Goal: Use online tool/utility: Use online tool/utility

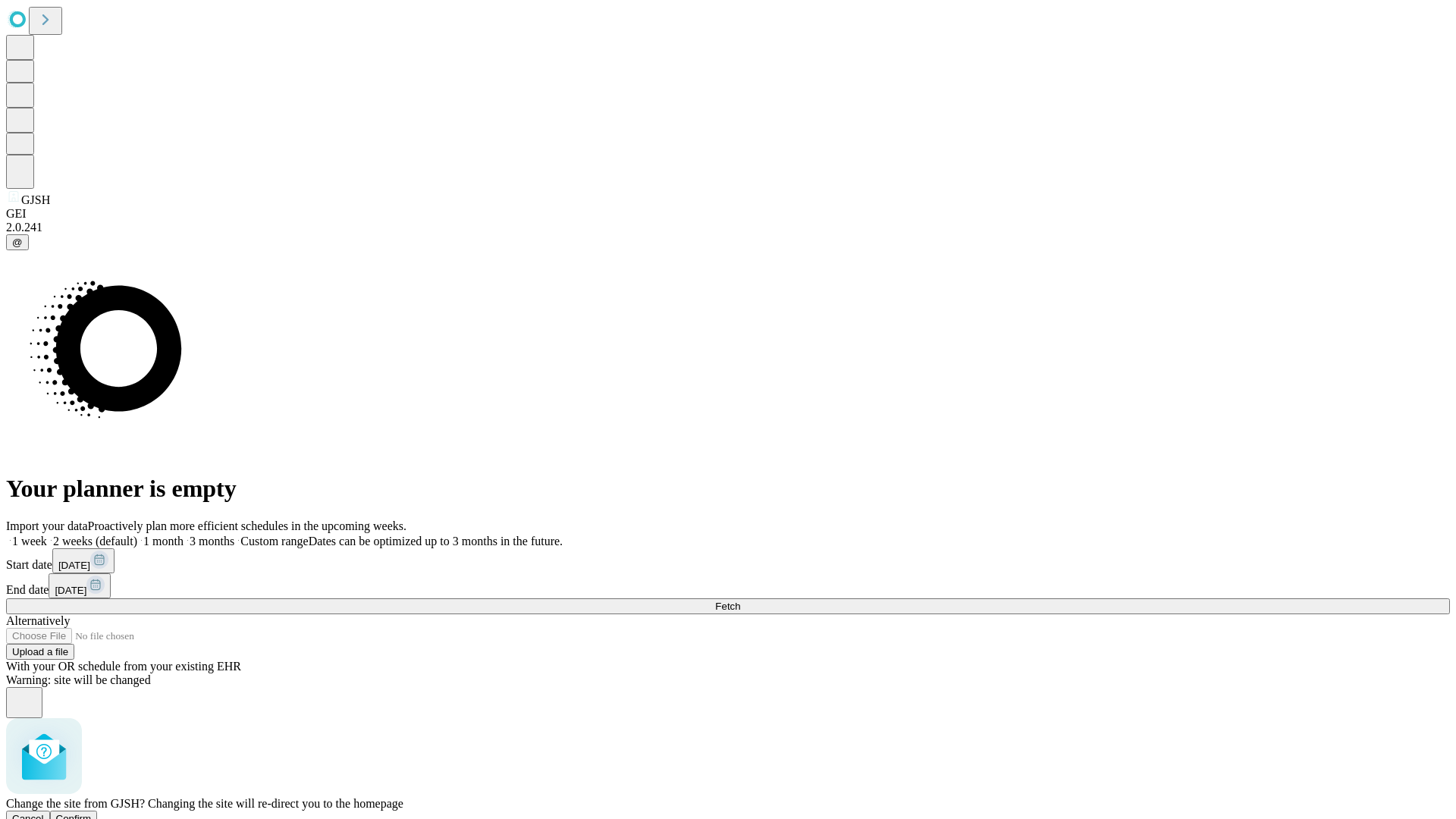
click at [92, 814] on span "Confirm" at bounding box center [74, 819] width 35 height 11
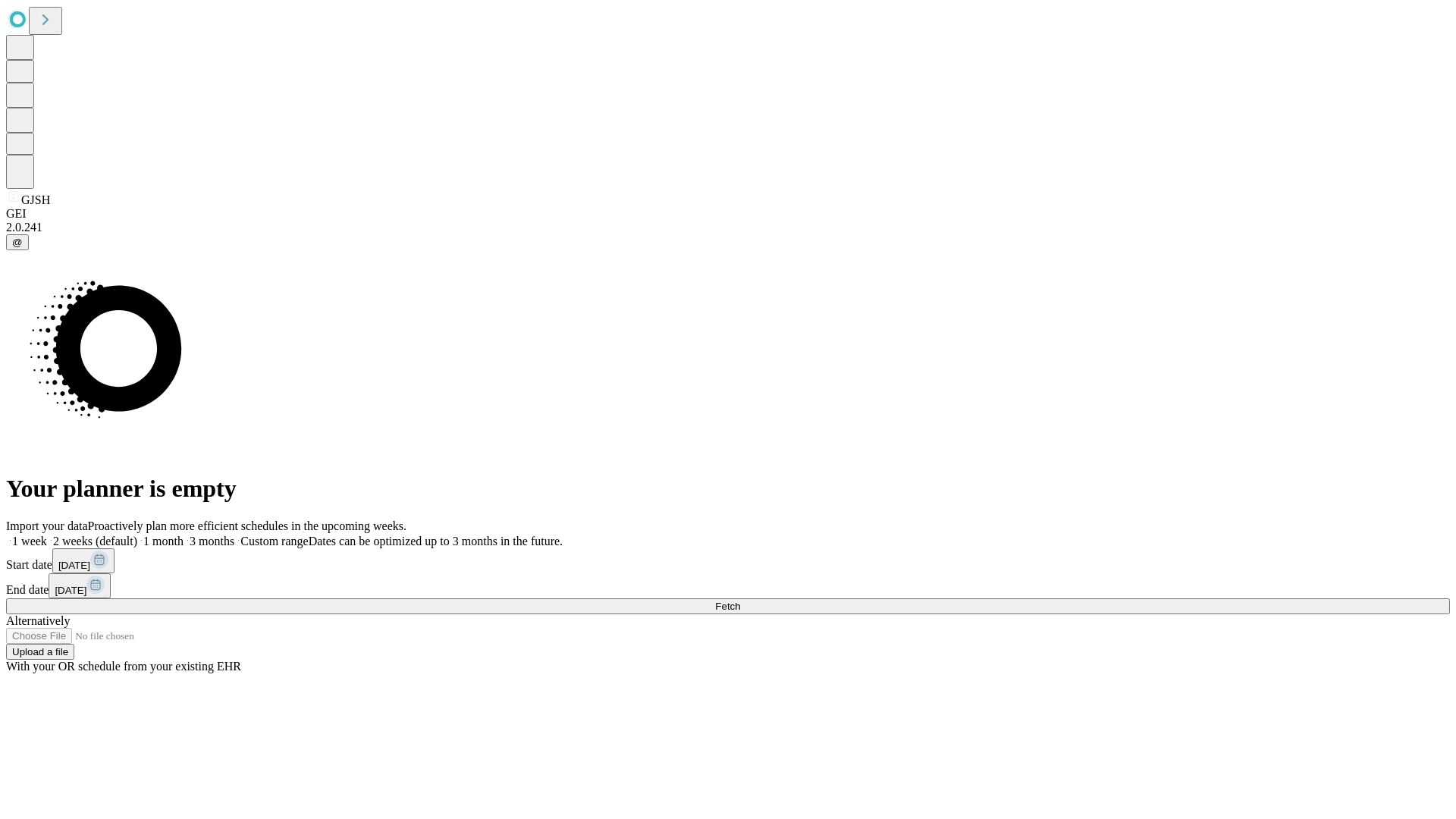
click at [183, 535] on label "1 month" at bounding box center [160, 541] width 46 height 13
click at [740, 601] on span "Fetch" at bounding box center [728, 607] width 25 height 11
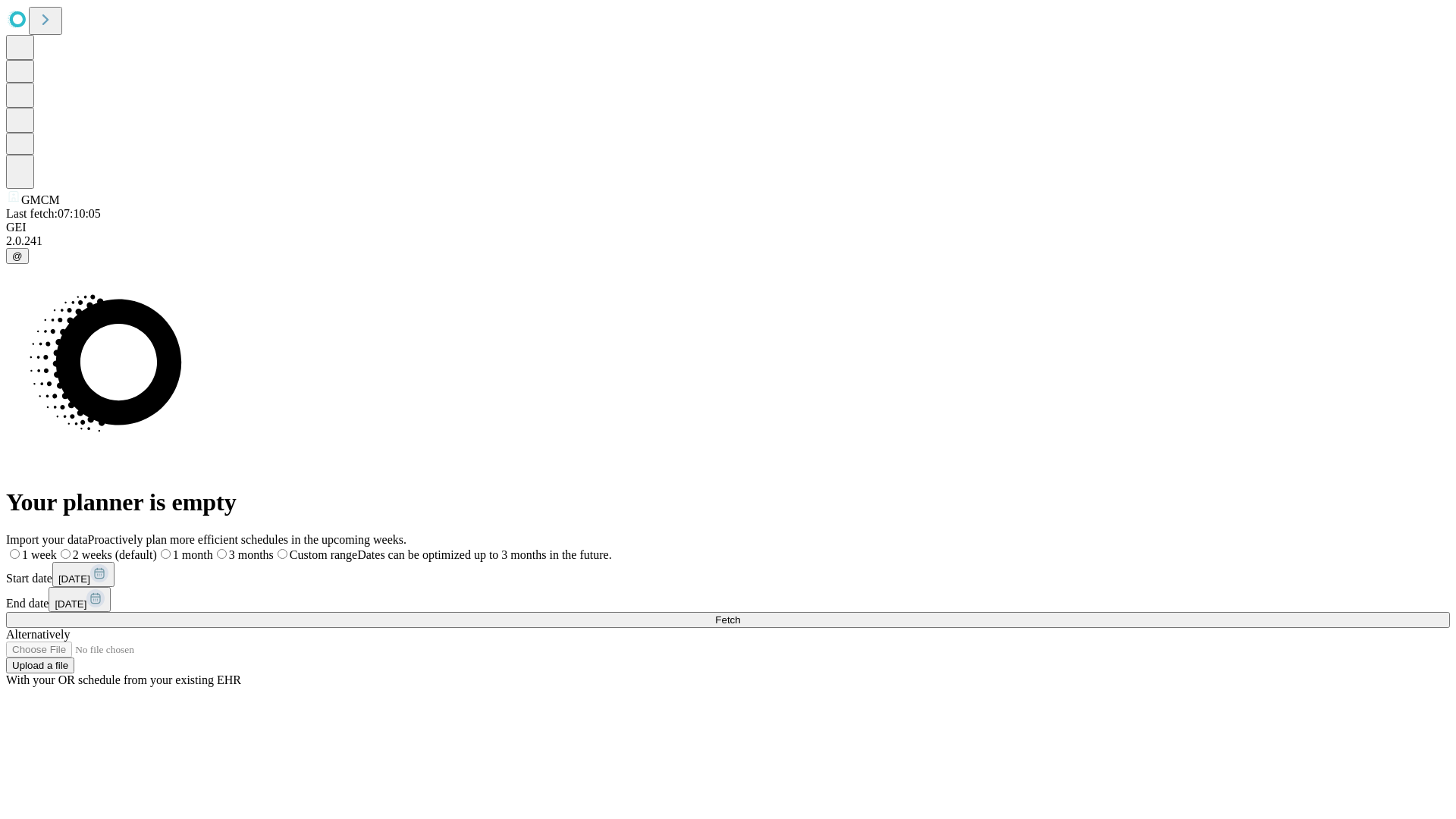
click at [213, 548] on label "1 month" at bounding box center [185, 555] width 56 height 13
click at [740, 614] on span "Fetch" at bounding box center [728, 620] width 25 height 11
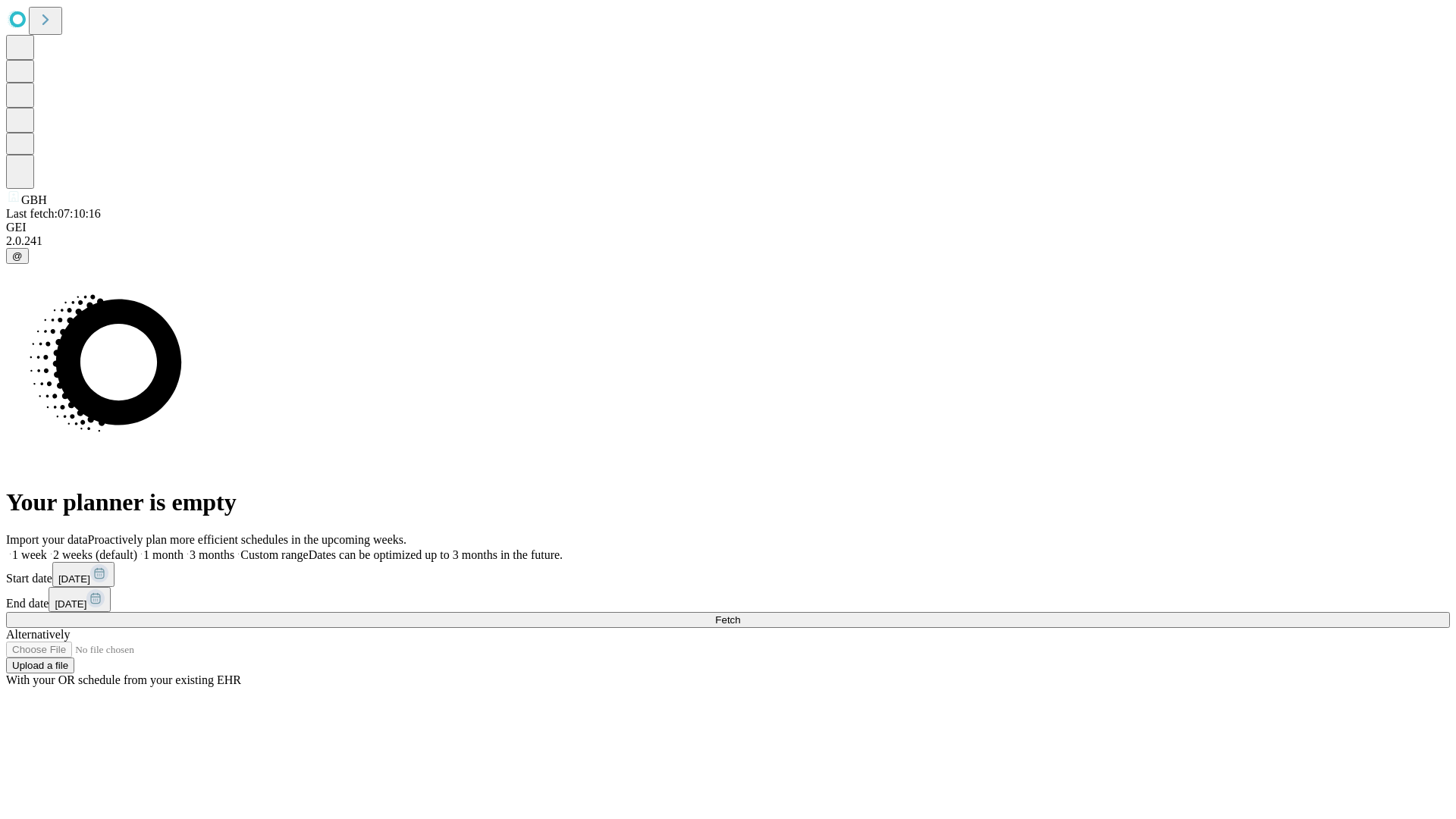
click at [183, 548] on label "1 month" at bounding box center [160, 555] width 46 height 13
click at [740, 614] on span "Fetch" at bounding box center [728, 620] width 25 height 11
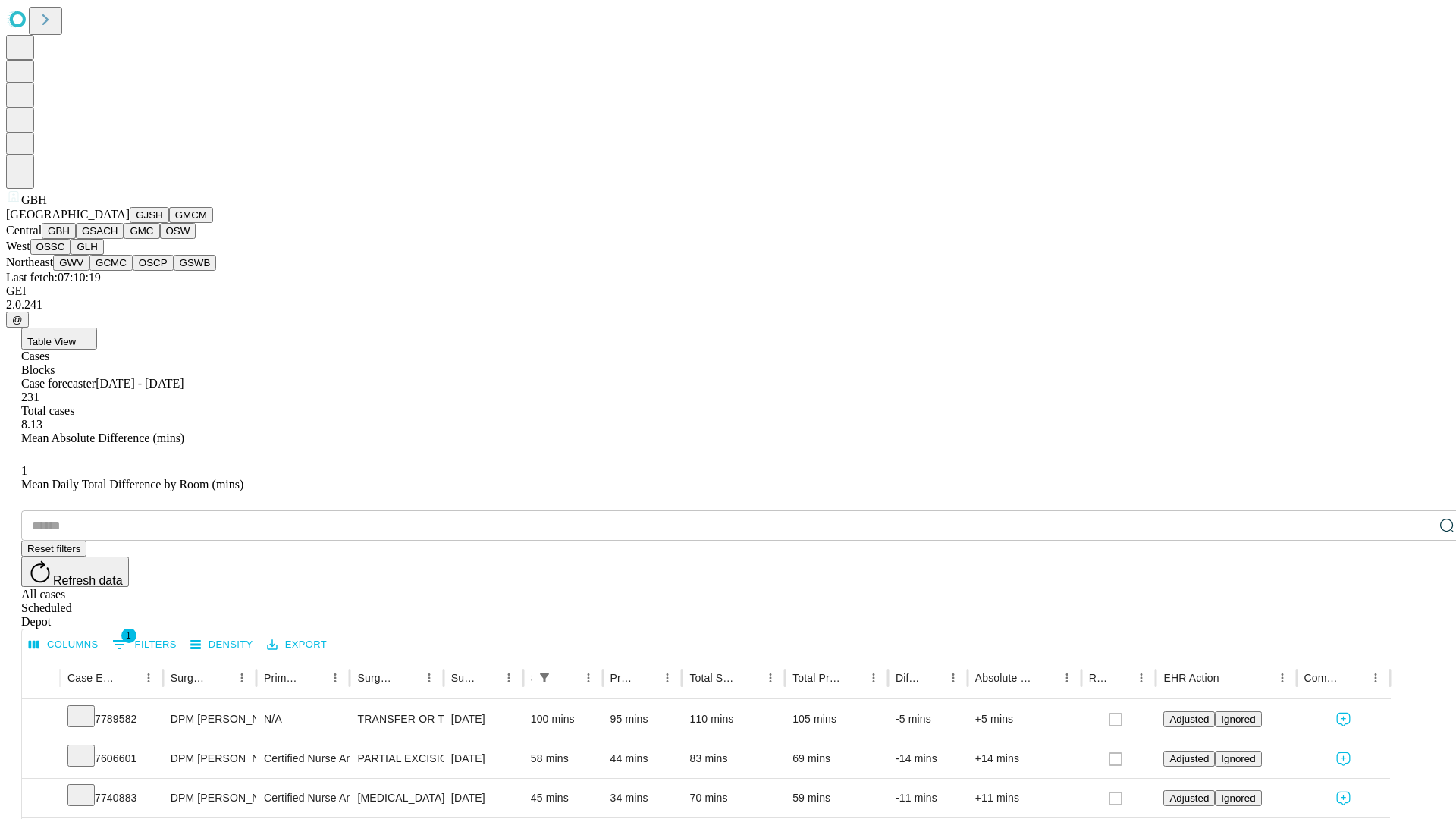
click at [117, 239] on button "GSACH" at bounding box center [100, 231] width 48 height 16
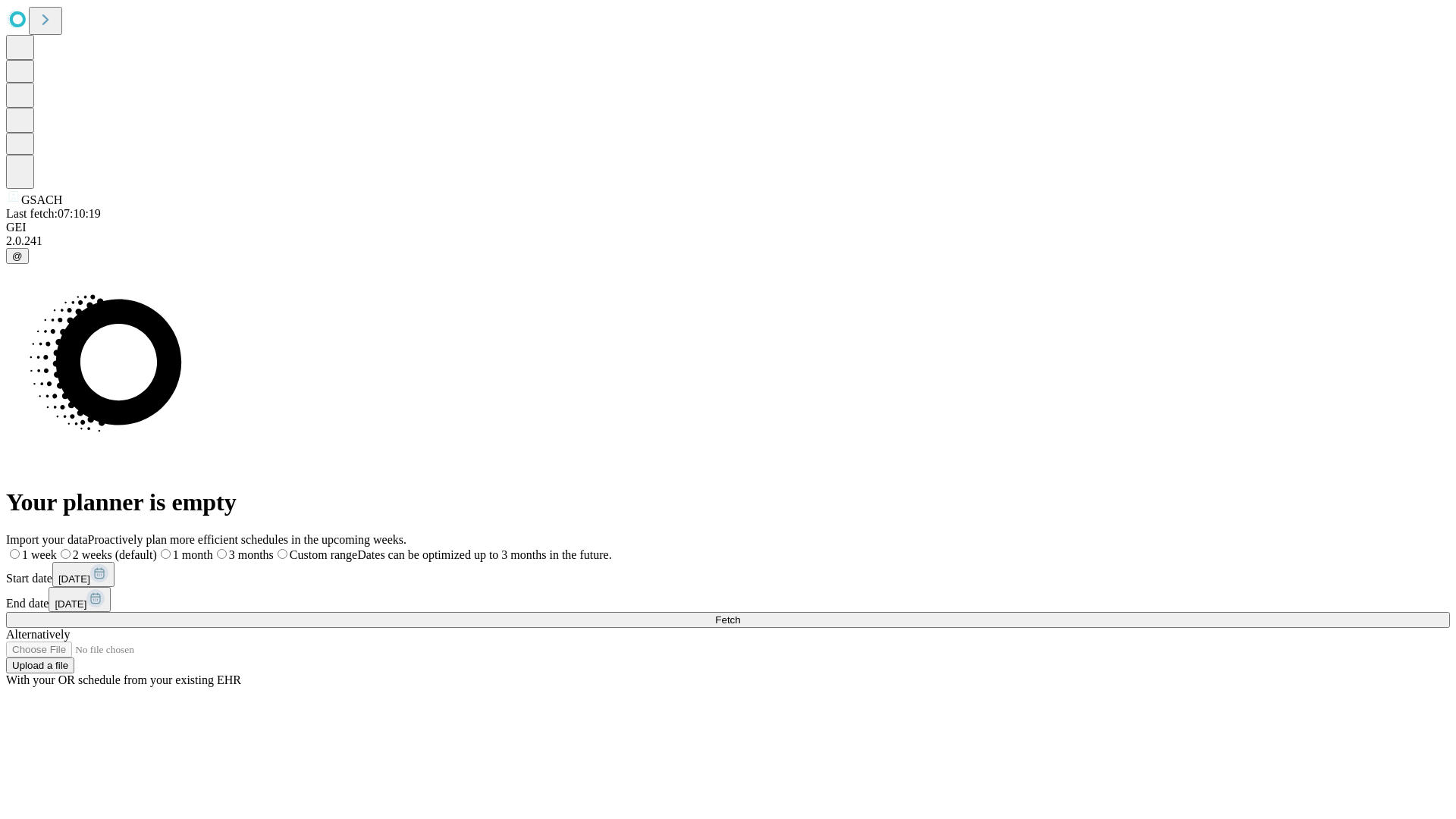
click at [213, 548] on label "1 month" at bounding box center [185, 555] width 56 height 13
click at [740, 614] on span "Fetch" at bounding box center [728, 620] width 25 height 11
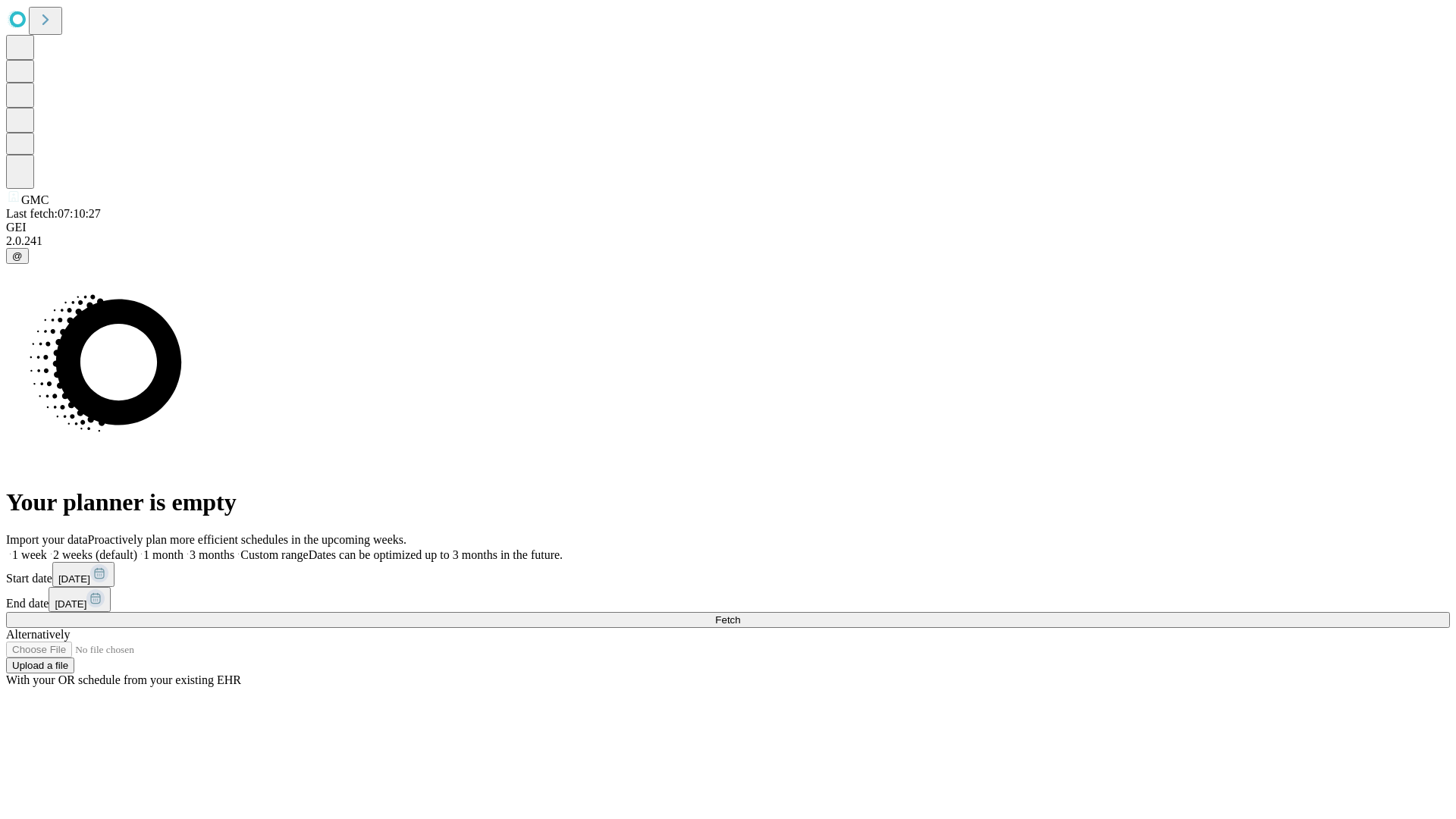
click at [183, 548] on label "1 month" at bounding box center [160, 555] width 46 height 13
click at [740, 614] on span "Fetch" at bounding box center [728, 620] width 25 height 11
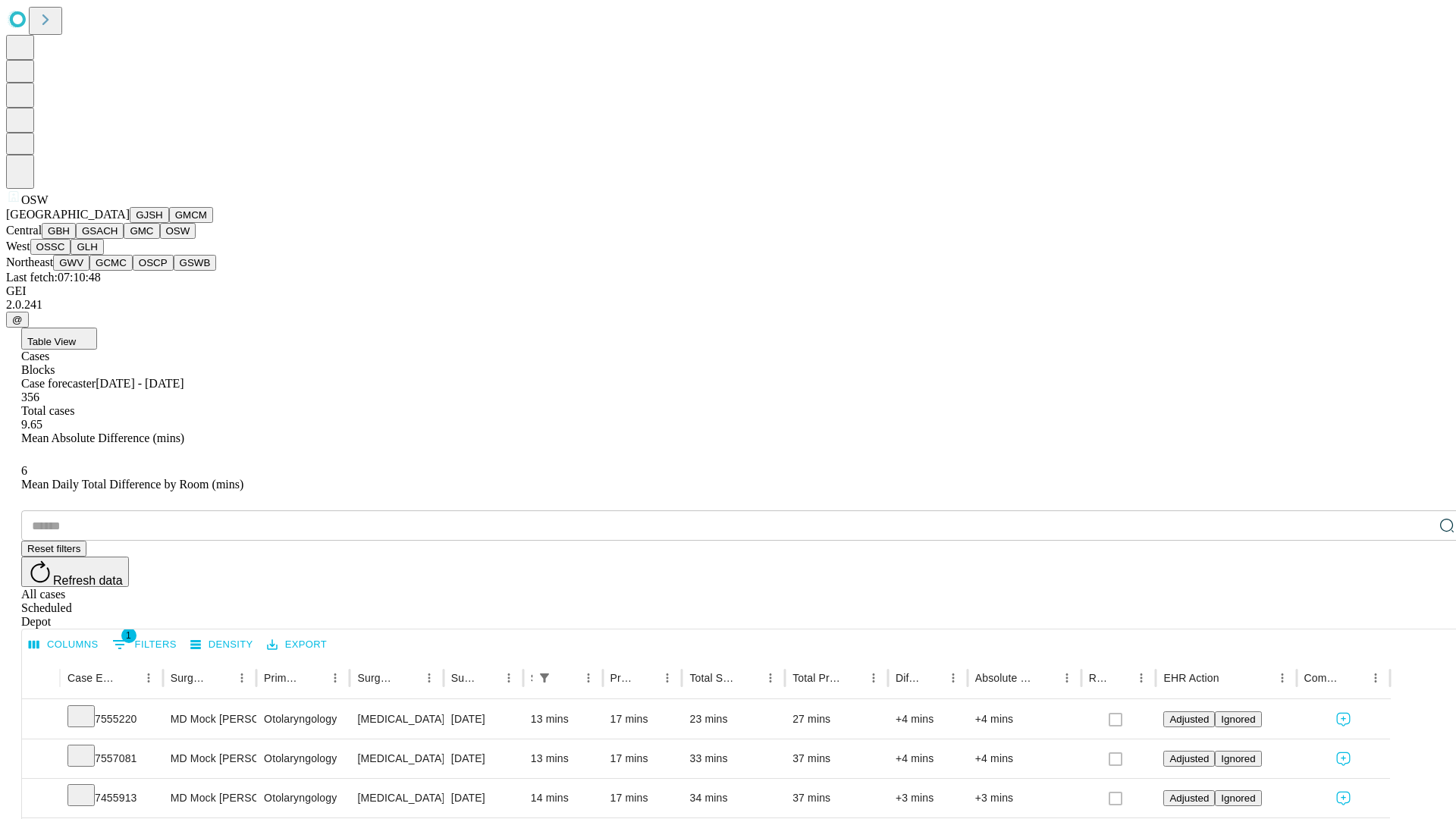
click at [71, 255] on button "OSSC" at bounding box center [50, 247] width 41 height 16
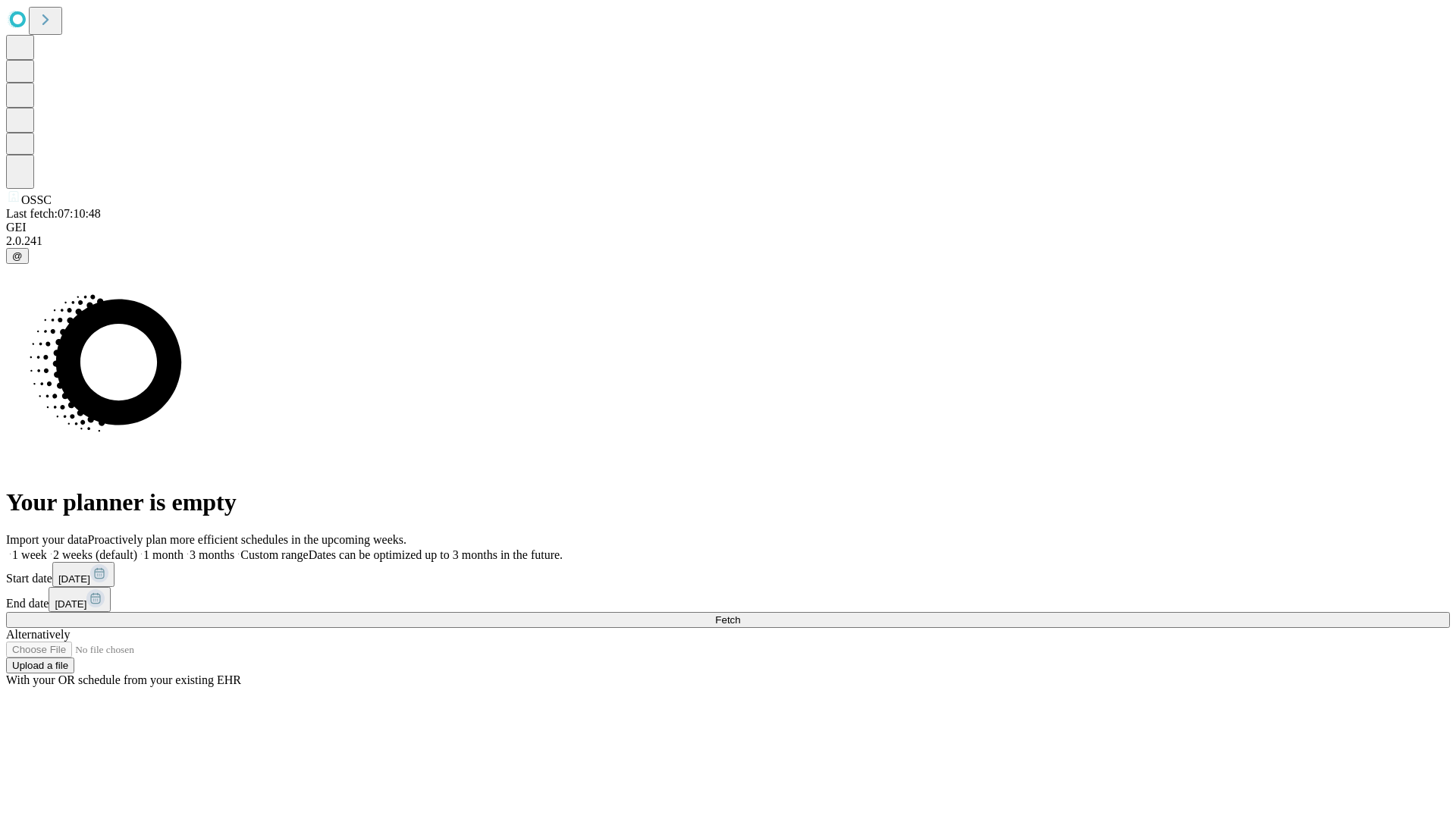
click at [183, 548] on label "1 month" at bounding box center [160, 555] width 46 height 13
click at [740, 614] on span "Fetch" at bounding box center [728, 620] width 25 height 11
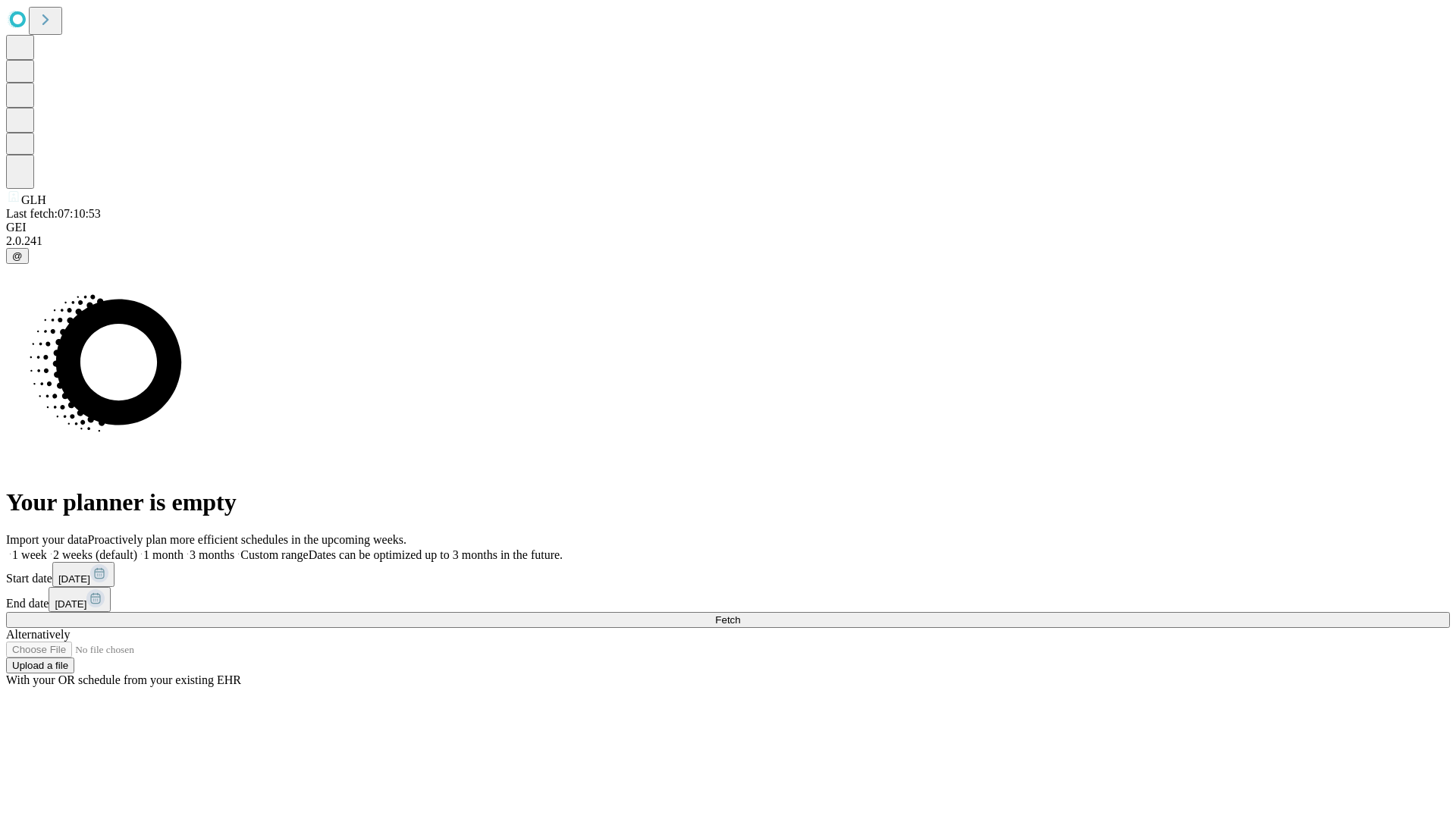
click at [183, 548] on label "1 month" at bounding box center [160, 555] width 46 height 13
click at [740, 614] on span "Fetch" at bounding box center [728, 620] width 25 height 11
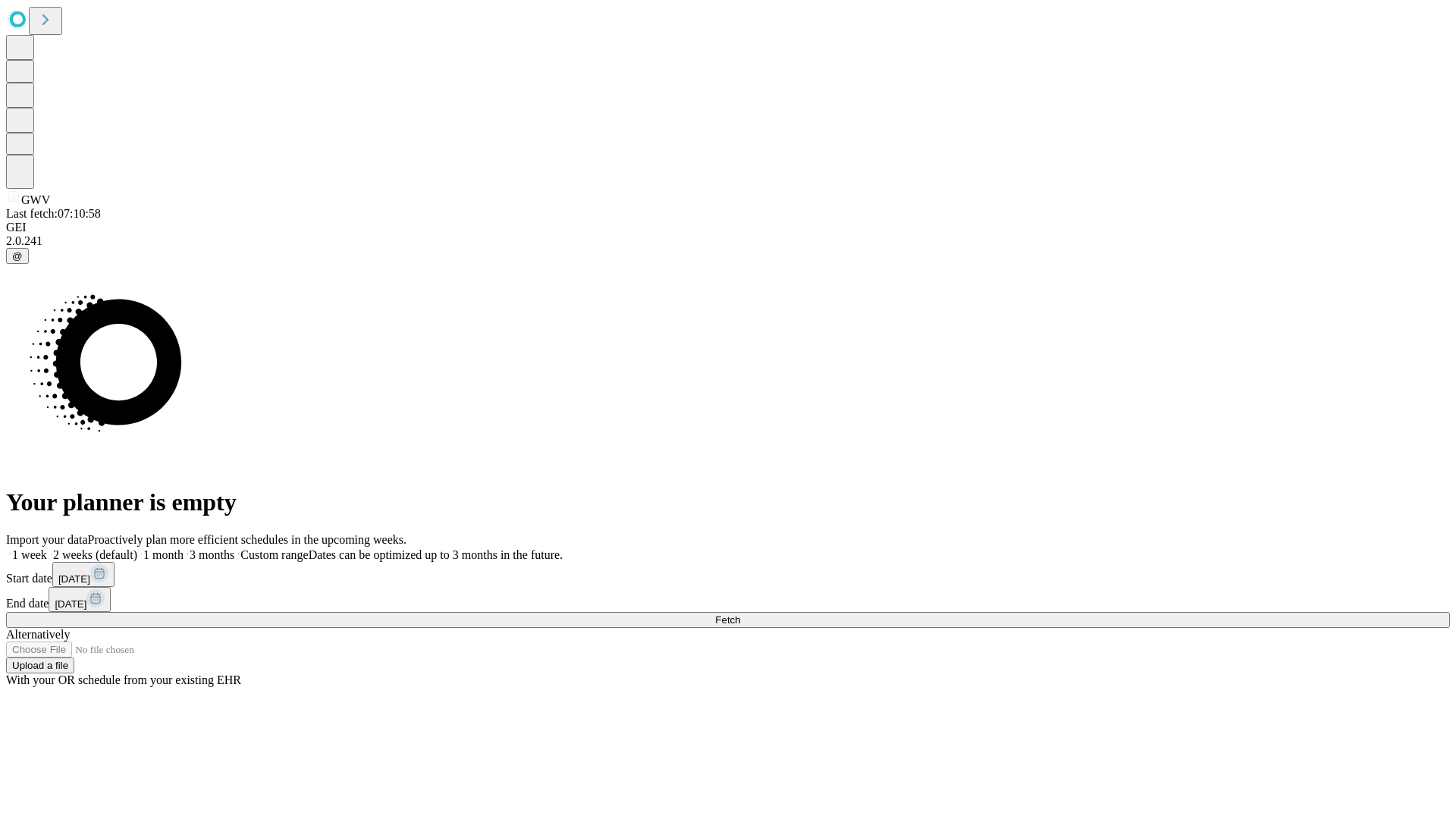
click at [183, 548] on label "1 month" at bounding box center [160, 555] width 46 height 13
click at [740, 614] on span "Fetch" at bounding box center [728, 620] width 25 height 11
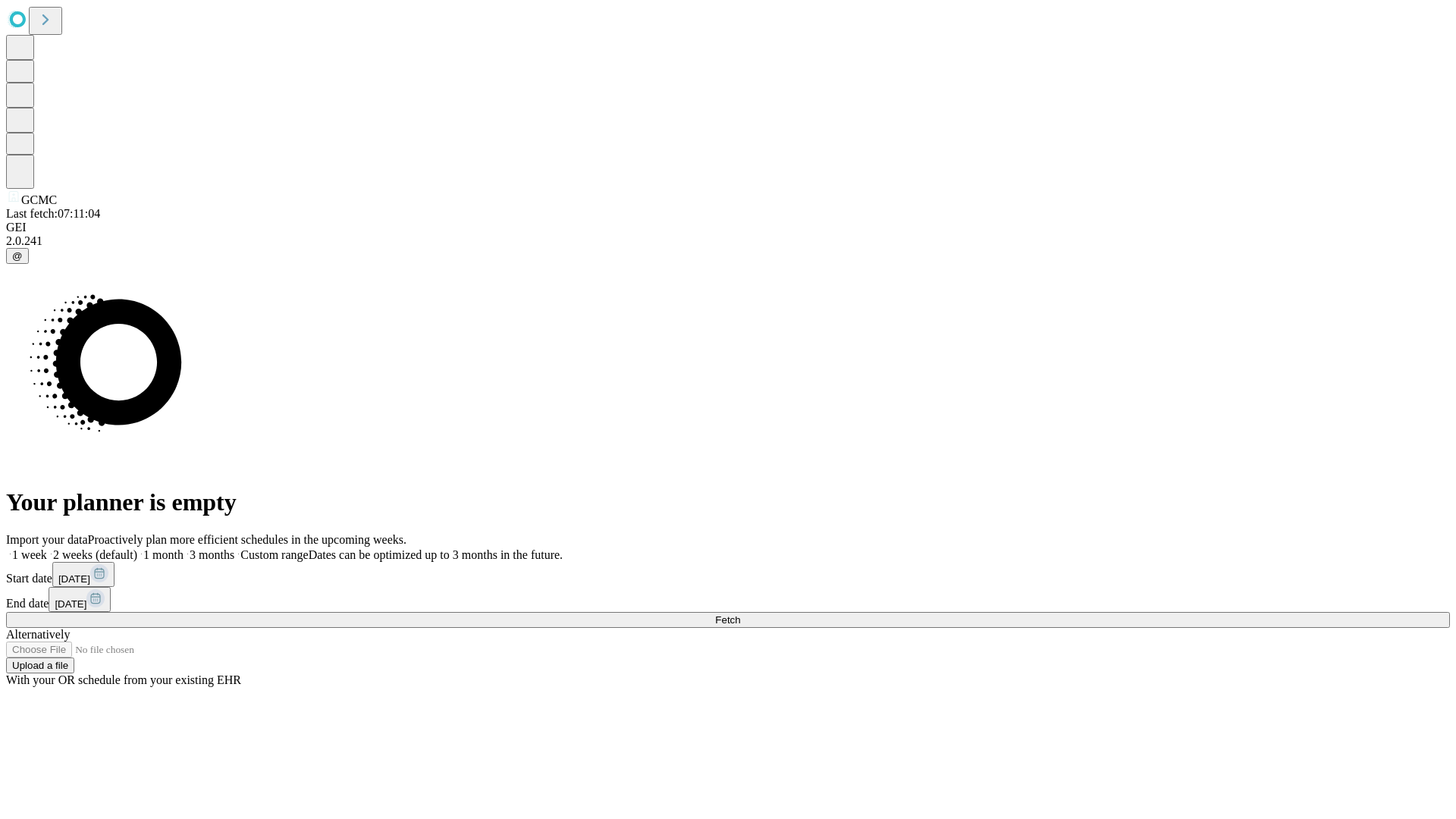
click at [183, 548] on label "1 month" at bounding box center [160, 555] width 46 height 13
click at [740, 614] on span "Fetch" at bounding box center [728, 620] width 25 height 11
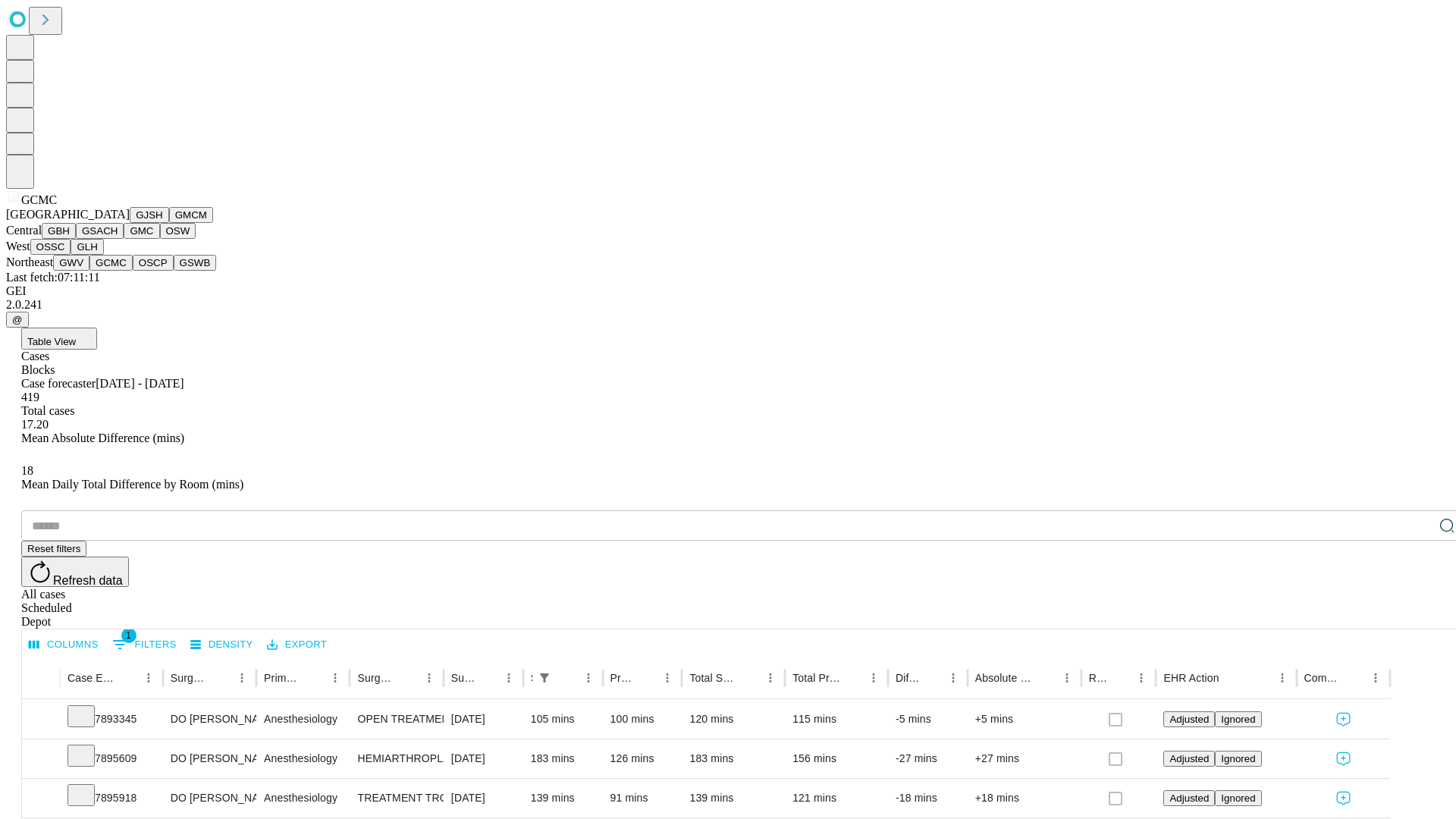
click at [133, 271] on button "OSCP" at bounding box center [153, 263] width 41 height 16
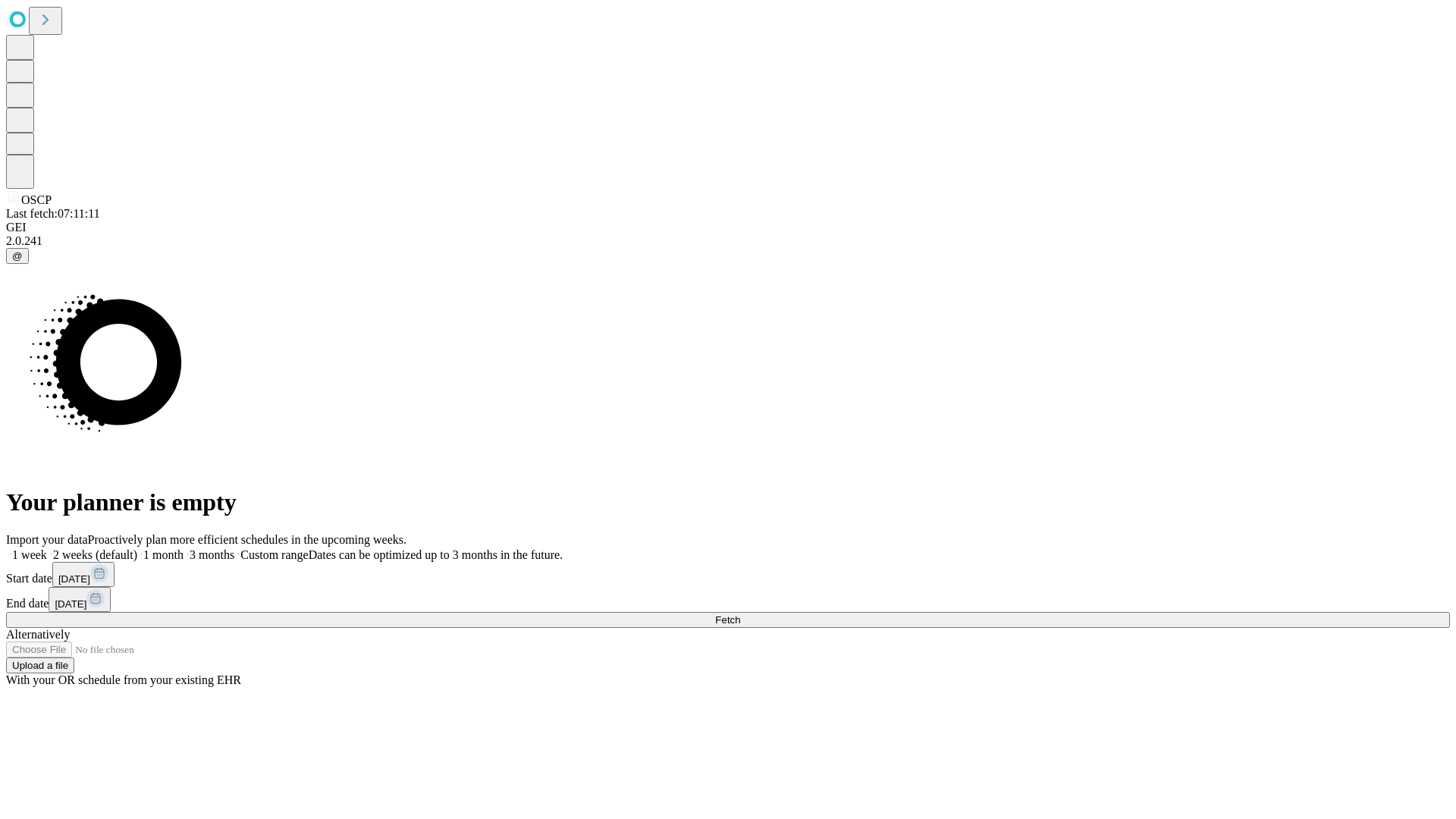
click at [183, 548] on label "1 month" at bounding box center [160, 555] width 46 height 13
click at [740, 614] on span "Fetch" at bounding box center [728, 620] width 25 height 11
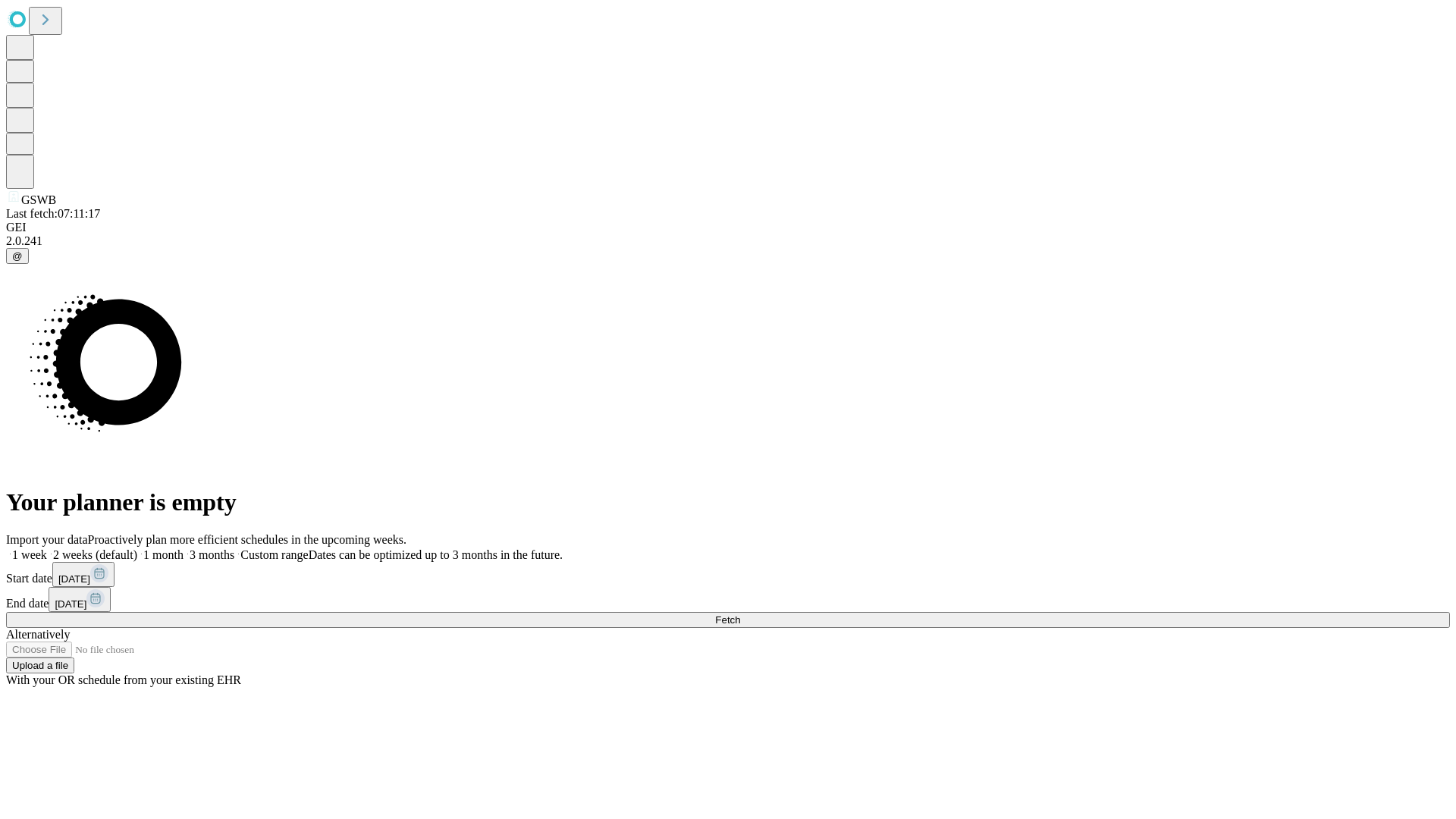
click at [183, 548] on label "1 month" at bounding box center [160, 555] width 46 height 13
click at [740, 614] on span "Fetch" at bounding box center [728, 620] width 25 height 11
